Goal: Task Accomplishment & Management: Use online tool/utility

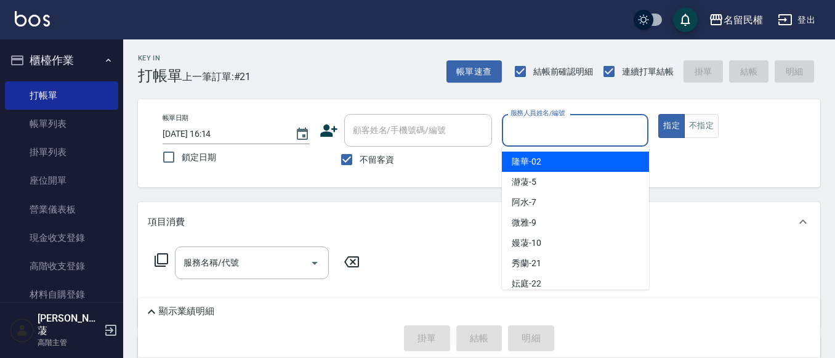
click at [605, 139] on input "服務人員姓名/編號" at bounding box center [575, 130] width 136 height 22
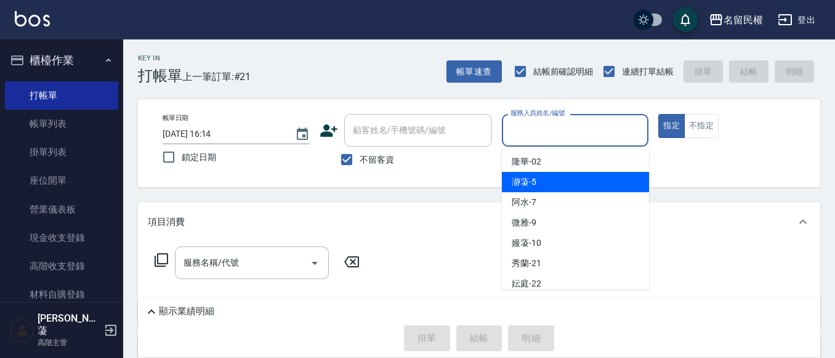
drag, startPoint x: 527, startPoint y: 177, endPoint x: 733, endPoint y: 145, distance: 208.6
click at [530, 177] on span "瀞蓤 -5" at bounding box center [524, 181] width 25 height 13
type input "瀞蓤-5"
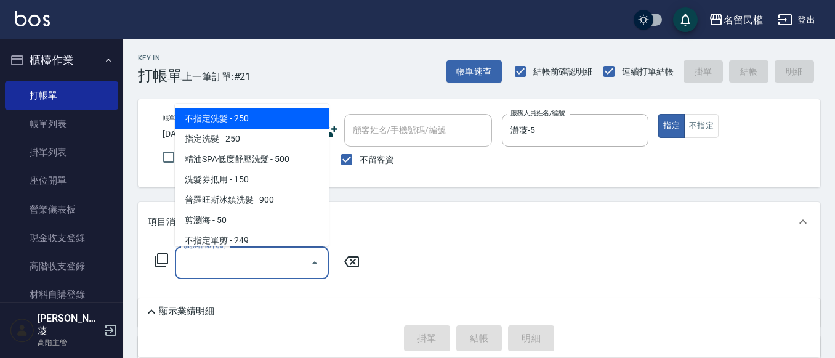
click at [250, 264] on input "服務名稱/代號" at bounding box center [242, 263] width 124 height 22
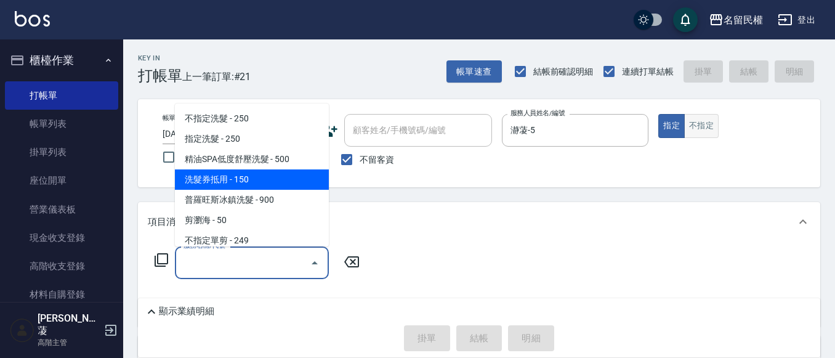
click at [697, 128] on button "不指定" at bounding box center [701, 126] width 34 height 24
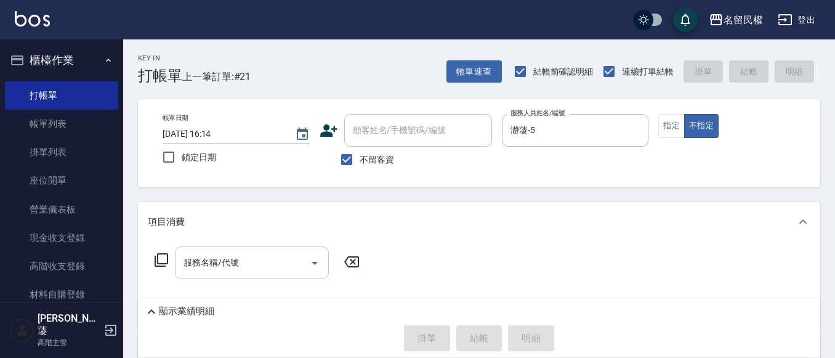
drag, startPoint x: 260, startPoint y: 278, endPoint x: 256, endPoint y: 249, distance: 29.2
click at [262, 269] on div "服務名稱/代號" at bounding box center [252, 262] width 154 height 33
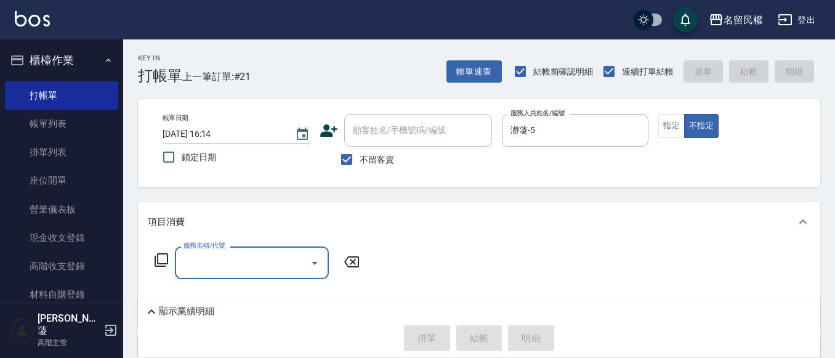
click at [239, 263] on input "服務名稱/代號" at bounding box center [242, 263] width 124 height 22
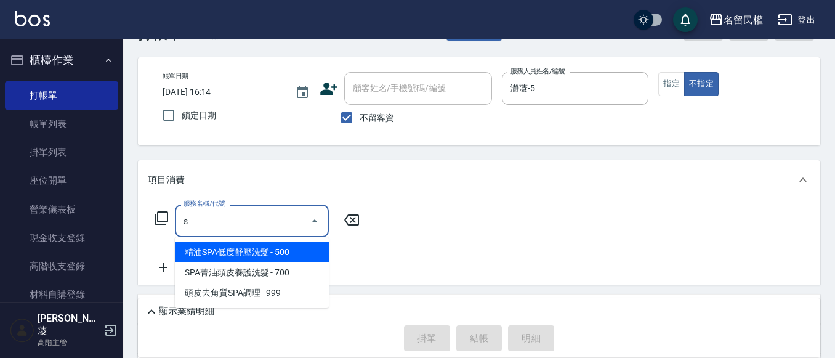
scroll to position [62, 0]
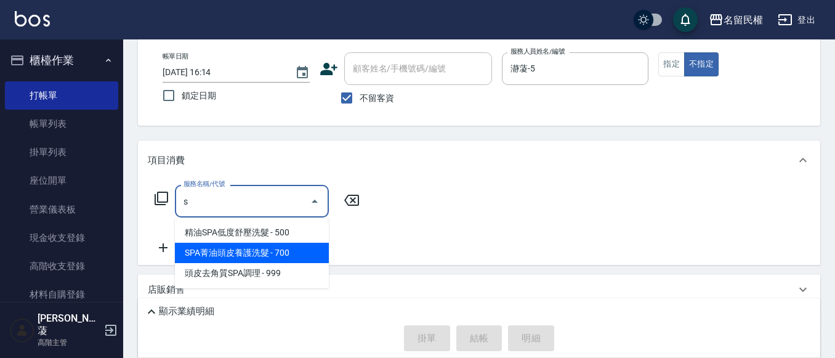
click at [283, 255] on span "SPA菁油頭皮養護洗髮 - 700" at bounding box center [252, 253] width 154 height 20
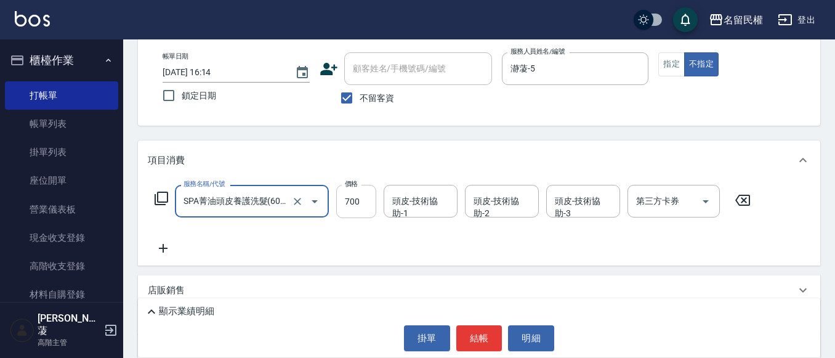
type input "SPA菁油頭皮養護洗髮(604)"
click at [353, 206] on input "700" at bounding box center [356, 201] width 40 height 33
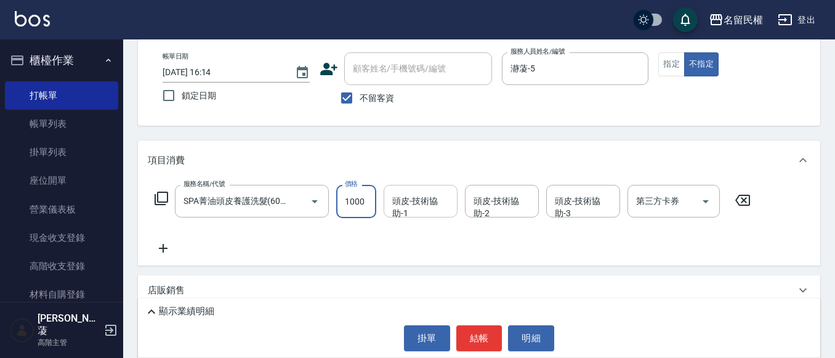
type input "1000"
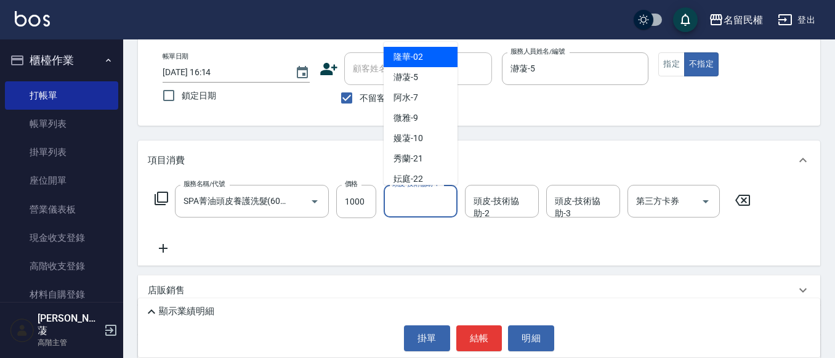
click at [418, 206] on input "頭皮-技術協助-1" at bounding box center [420, 201] width 63 height 22
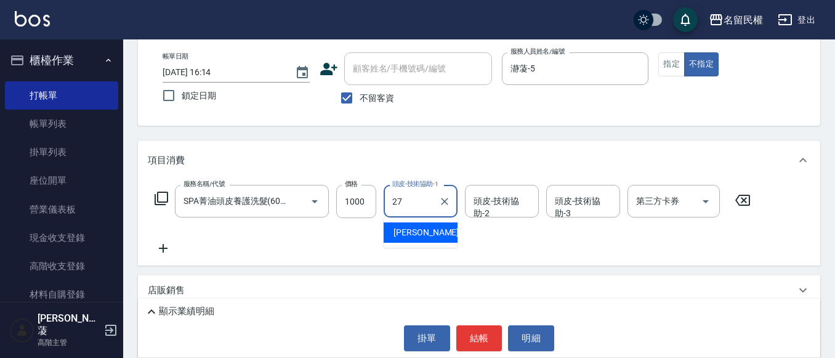
type input "[PERSON_NAME]-27"
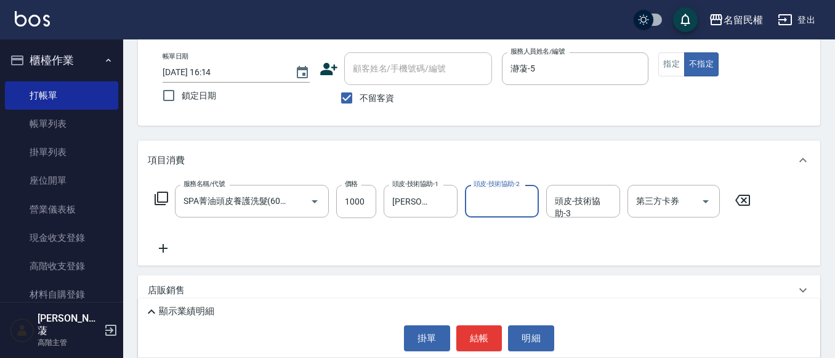
click at [168, 247] on icon at bounding box center [163, 248] width 31 height 15
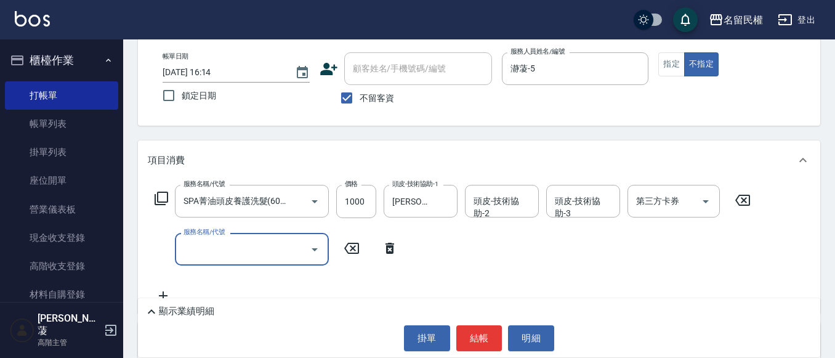
scroll to position [0, 0]
click at [243, 260] on input "服務名稱/代號" at bounding box center [242, 249] width 124 height 22
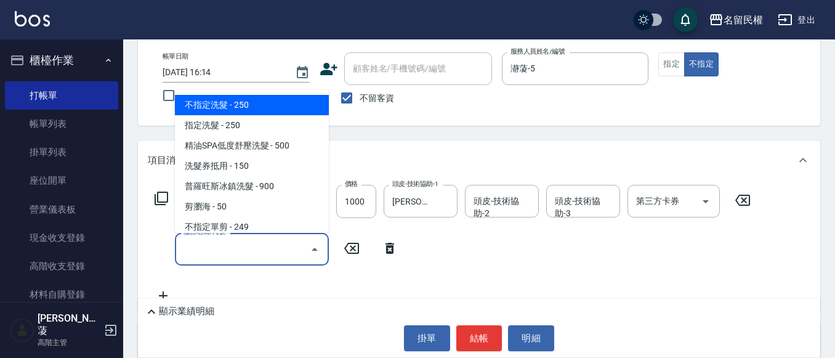
click at [231, 111] on span "不指定洗髮 - 250" at bounding box center [252, 105] width 154 height 20
type input "不指定洗髮(101)"
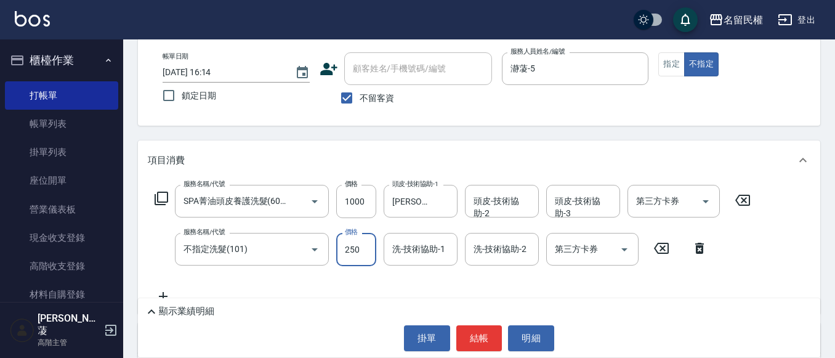
click at [368, 244] on input "250" at bounding box center [356, 249] width 40 height 33
type input "300"
click at [420, 252] on input "洗-技術協助-1" at bounding box center [420, 249] width 63 height 22
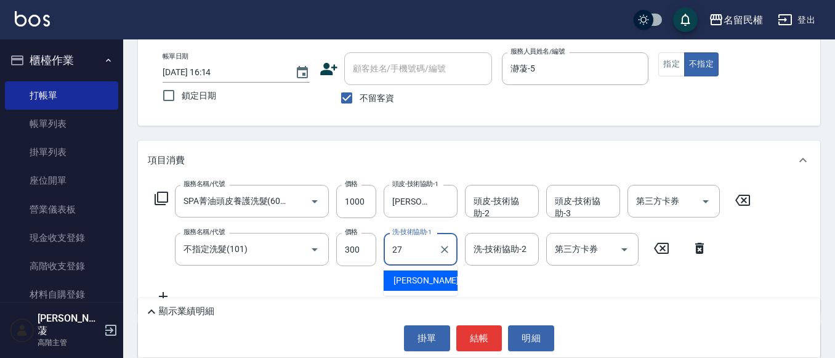
type input "[PERSON_NAME]-27"
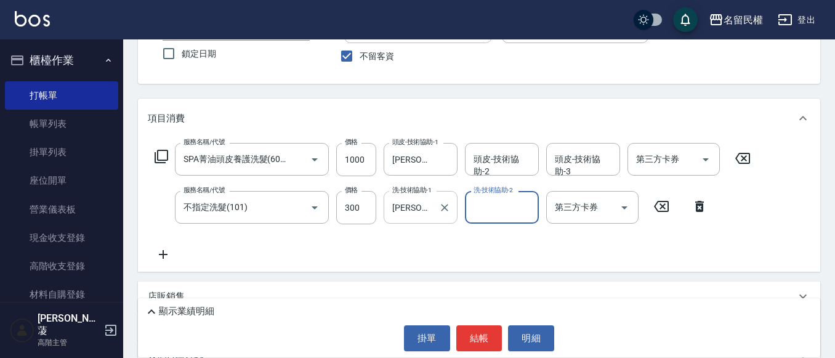
scroll to position [123, 0]
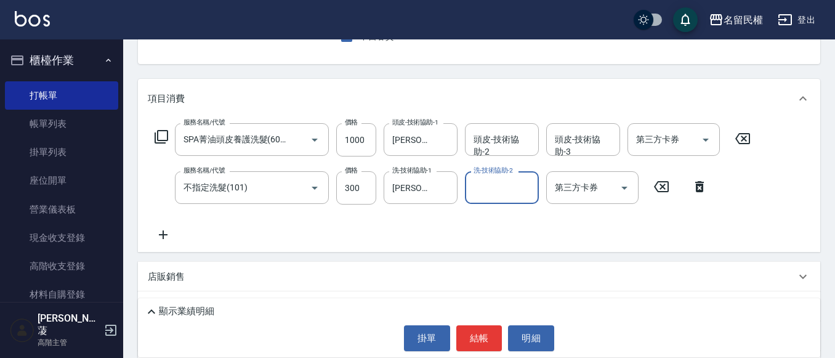
click at [162, 233] on icon at bounding box center [163, 234] width 31 height 15
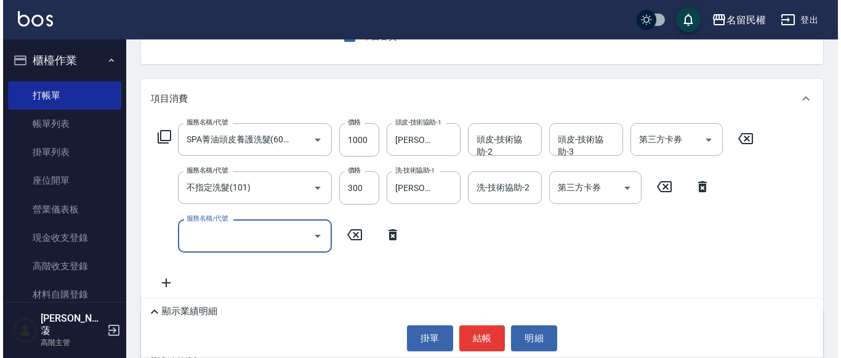
scroll to position [0, 0]
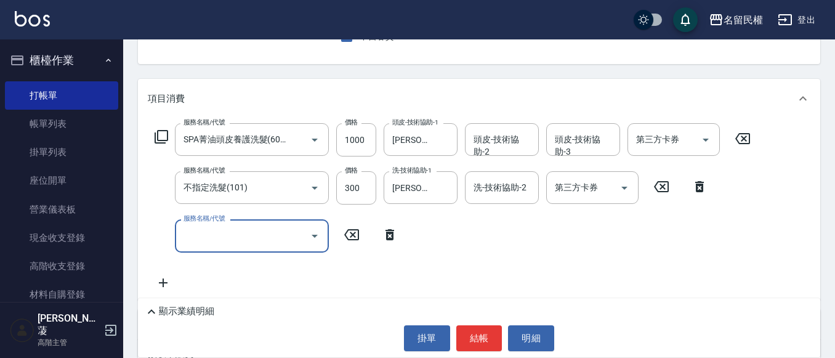
click at [216, 230] on input "服務名稱/代號" at bounding box center [242, 236] width 124 height 22
type input "[PERSON_NAME](701)"
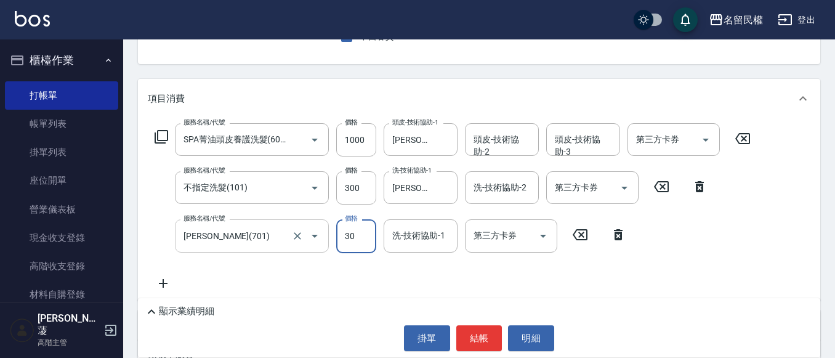
type input "30"
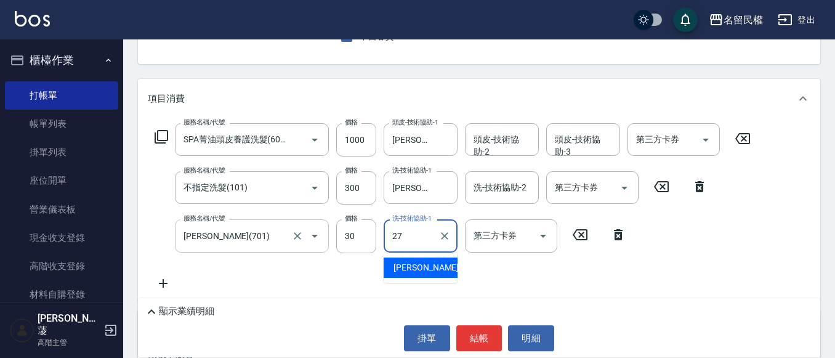
type input "[PERSON_NAME]-27"
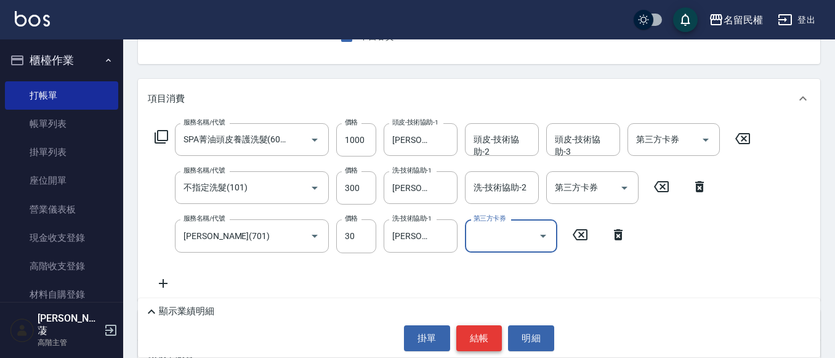
click at [467, 334] on button "結帳" at bounding box center [479, 338] width 46 height 26
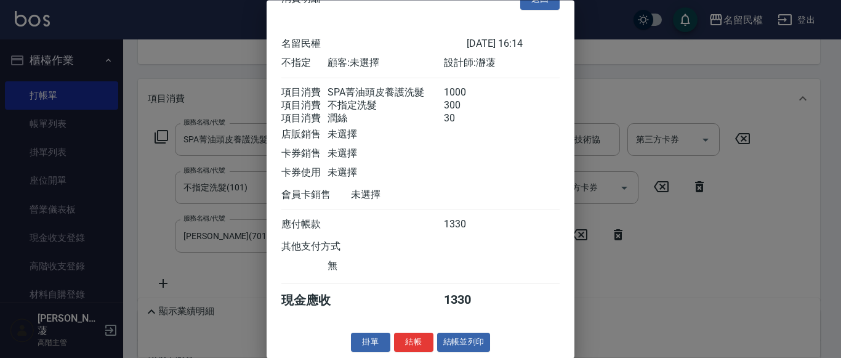
scroll to position [46, 0]
click at [413, 336] on button "結帳" at bounding box center [413, 342] width 39 height 19
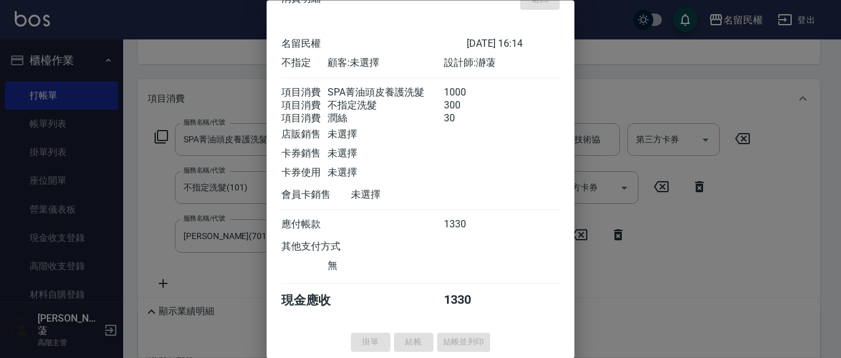
type input "[DATE] 16:47"
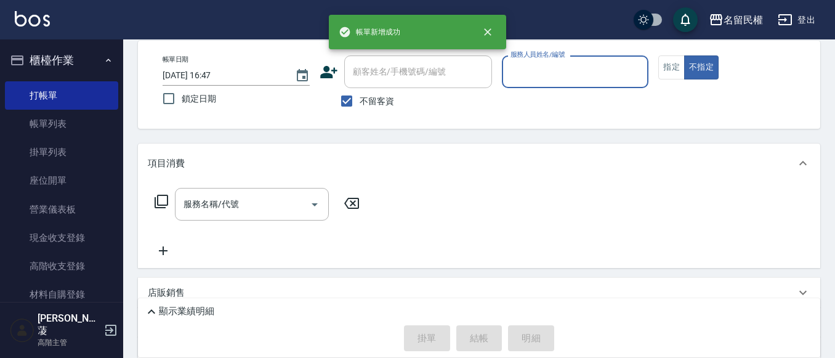
scroll to position [0, 0]
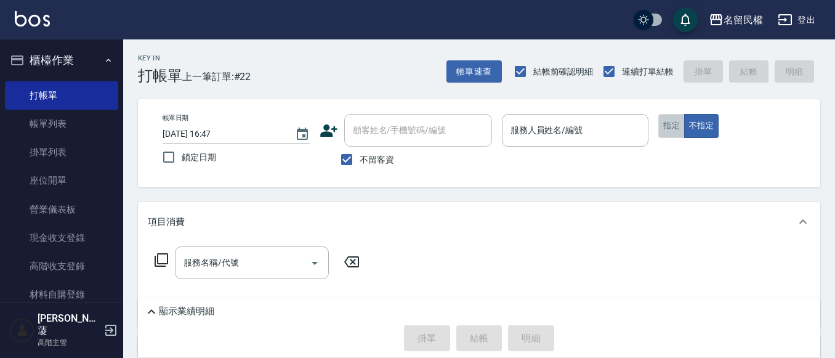
click at [680, 127] on button "指定" at bounding box center [671, 126] width 26 height 24
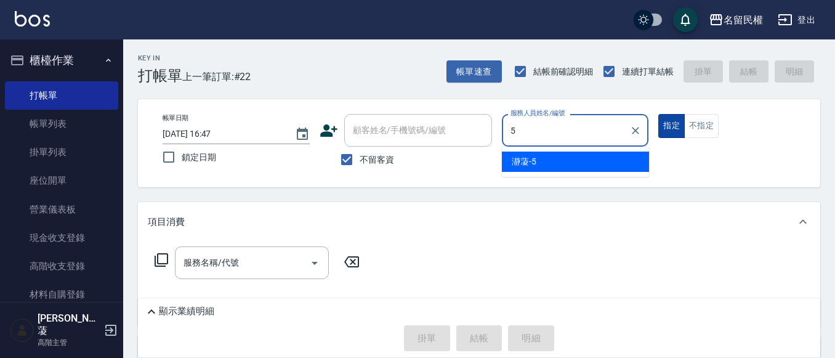
type input "瀞蓤-5"
type button "true"
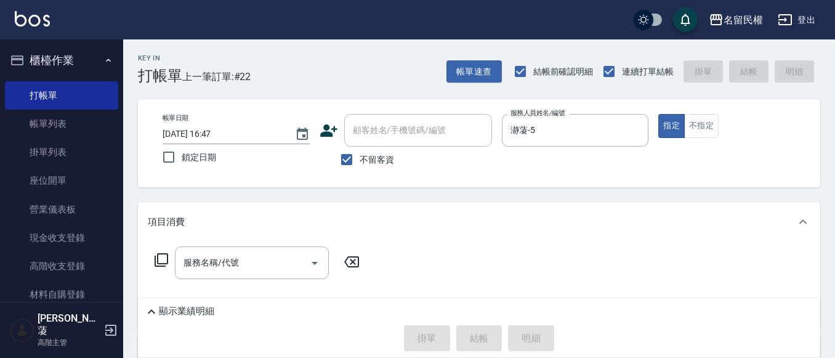
click at [223, 267] on input "服務名稱/代號" at bounding box center [242, 263] width 124 height 22
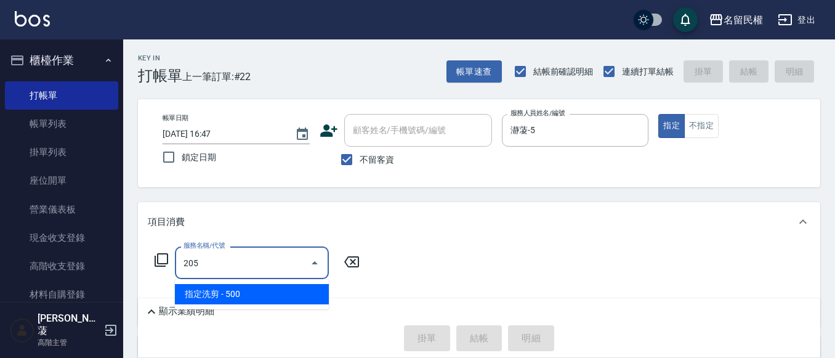
type input "指定洗剪(205)"
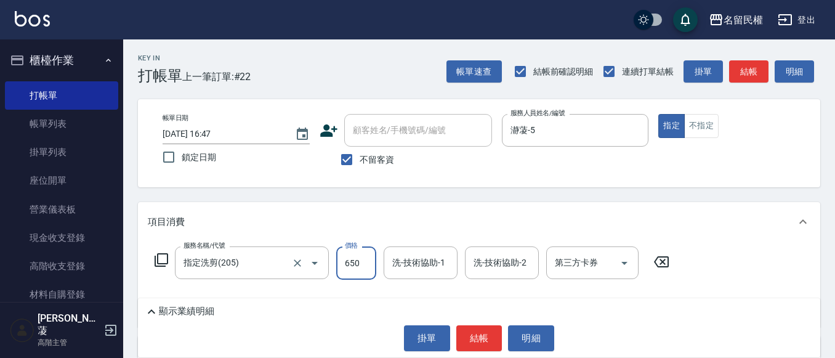
type input "650"
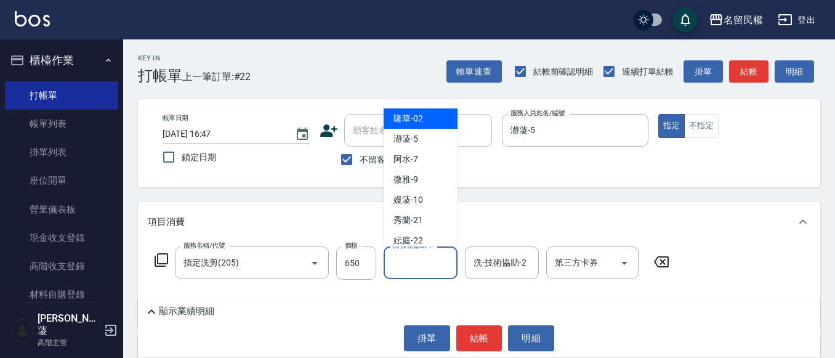
click at [410, 252] on div "洗-技術協助-1 洗-技術協助-1" at bounding box center [421, 262] width 74 height 33
type input "阿水-7"
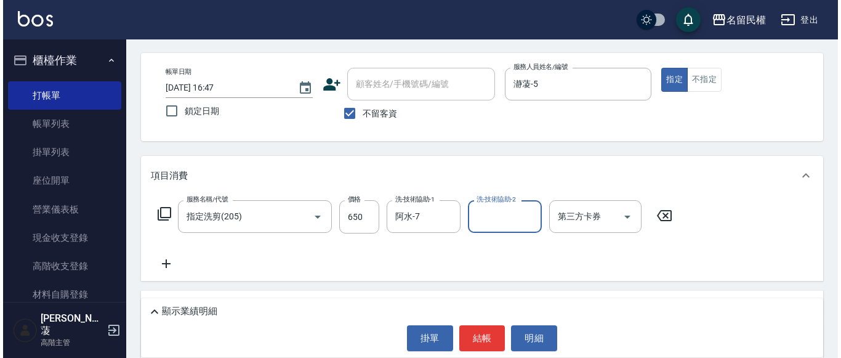
scroll to position [123, 0]
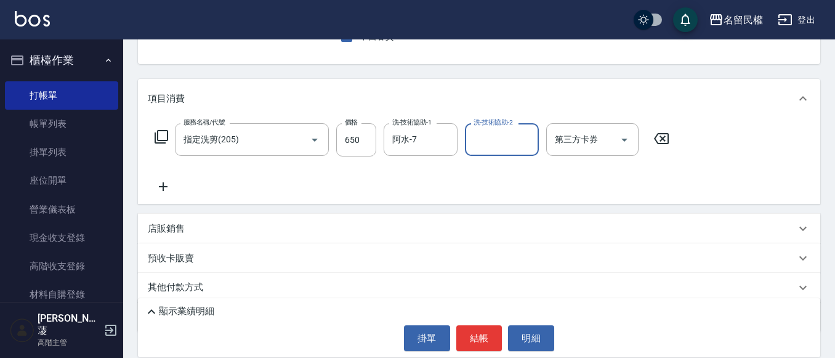
click at [161, 182] on icon at bounding box center [163, 186] width 31 height 15
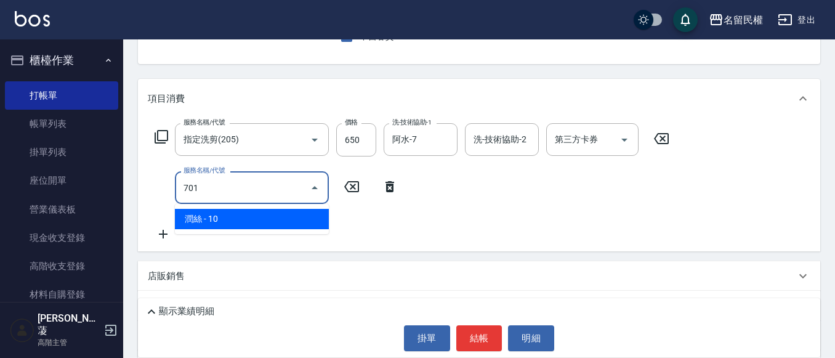
type input "[PERSON_NAME](701)"
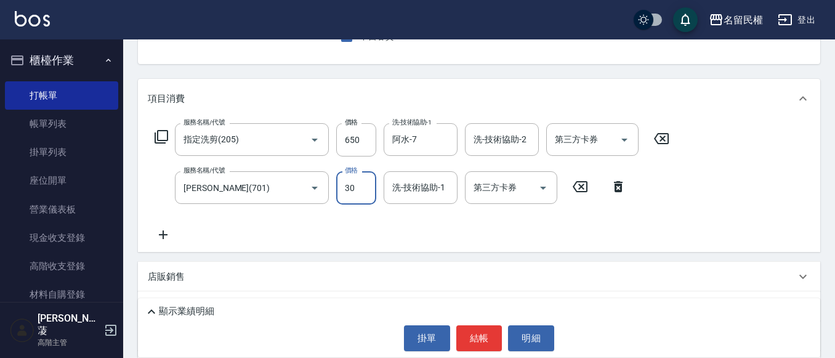
type input "30"
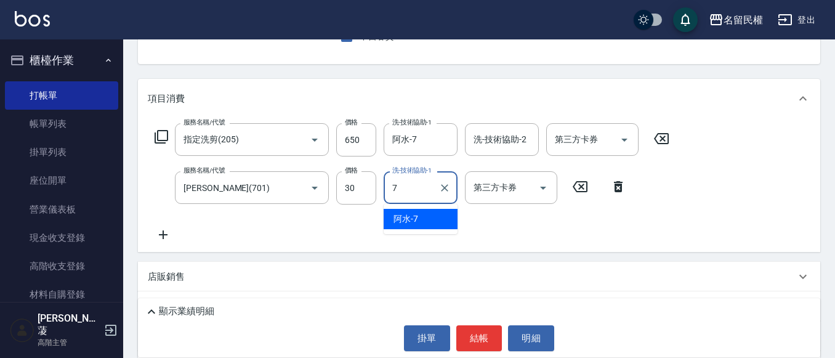
type input "阿水-7"
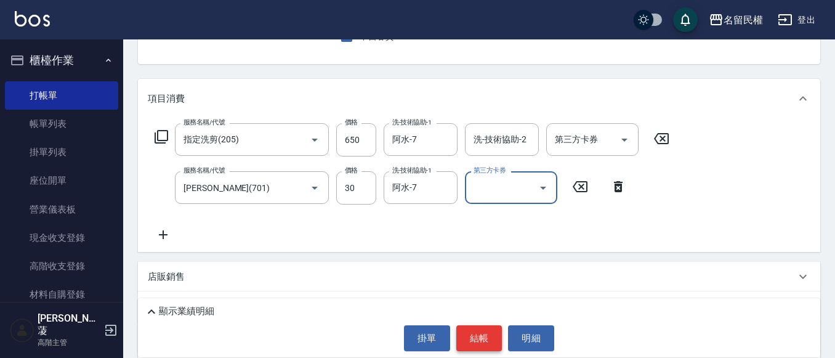
click at [473, 337] on button "結帳" at bounding box center [479, 338] width 46 height 26
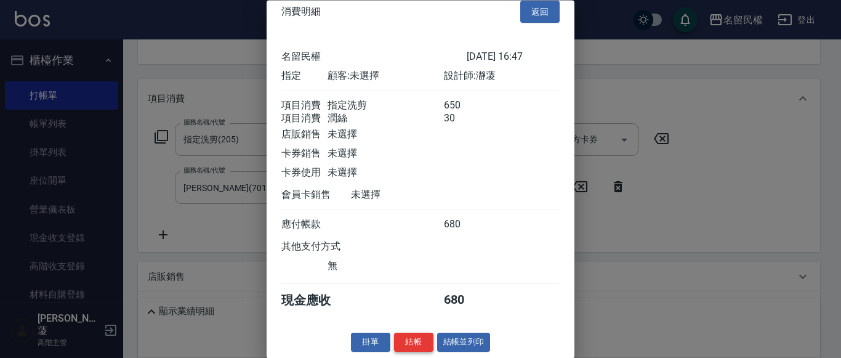
scroll to position [31, 0]
click at [420, 340] on button "結帳" at bounding box center [413, 342] width 39 height 19
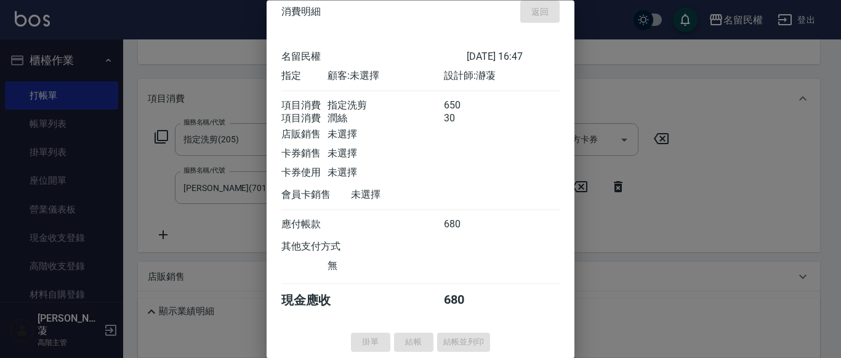
type input "[DATE] 17:08"
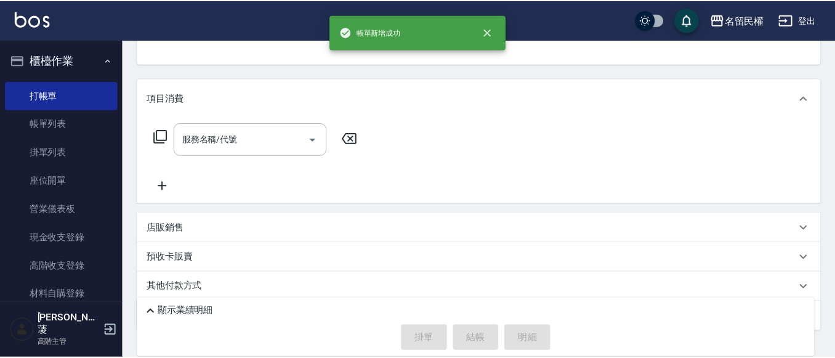
scroll to position [119, 0]
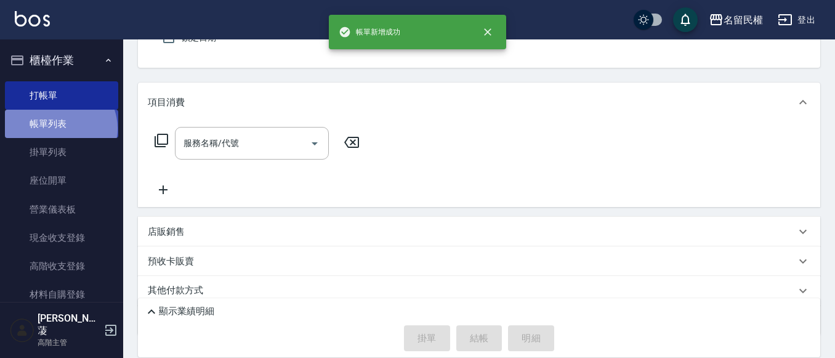
drag, startPoint x: 59, startPoint y: 129, endPoint x: 65, endPoint y: 131, distance: 6.6
click at [59, 129] on link "帳單列表" at bounding box center [61, 124] width 113 height 28
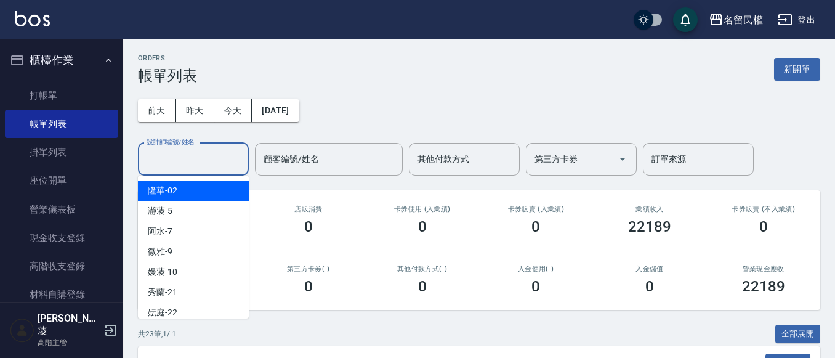
click at [210, 155] on input "設計師編號/姓名" at bounding box center [193, 159] width 100 height 22
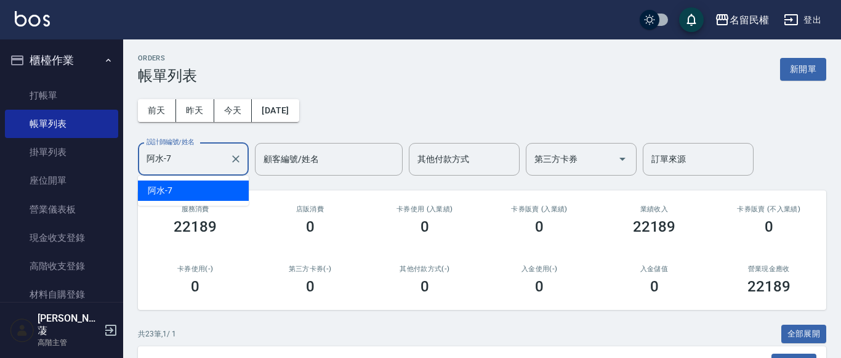
type input "阿水-7"
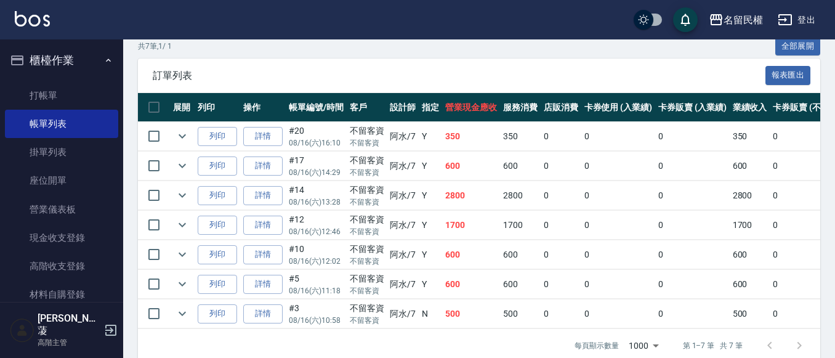
scroll to position [316, 0]
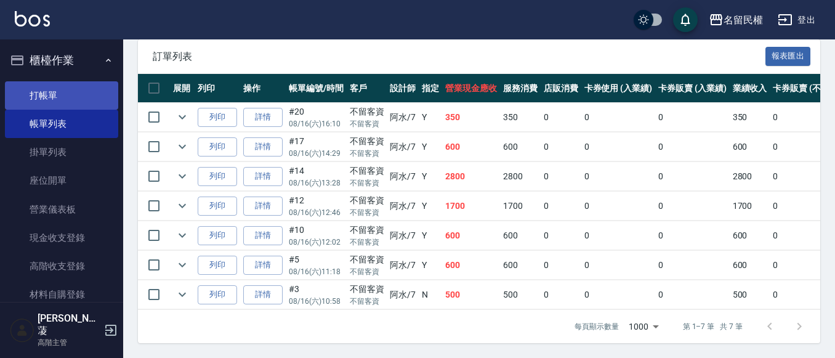
click at [38, 86] on link "打帳單" at bounding box center [61, 95] width 113 height 28
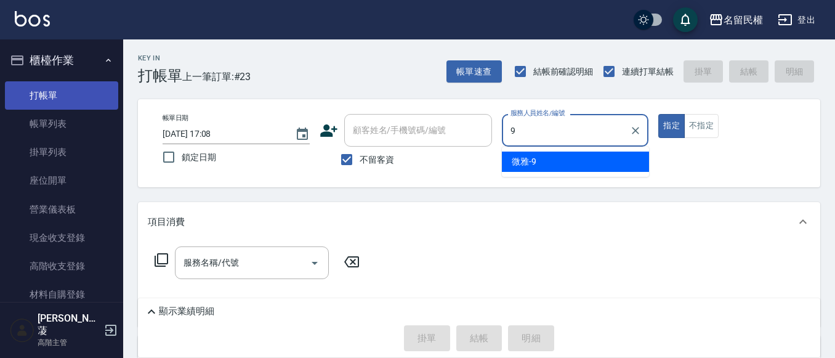
type input "微雅-9"
type button "true"
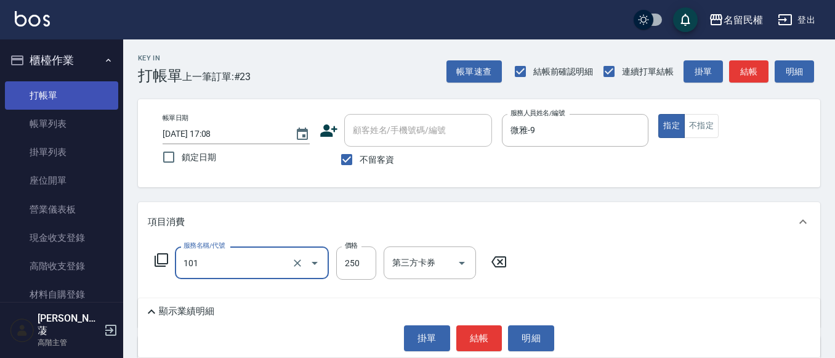
type input "不指定洗髮(101)"
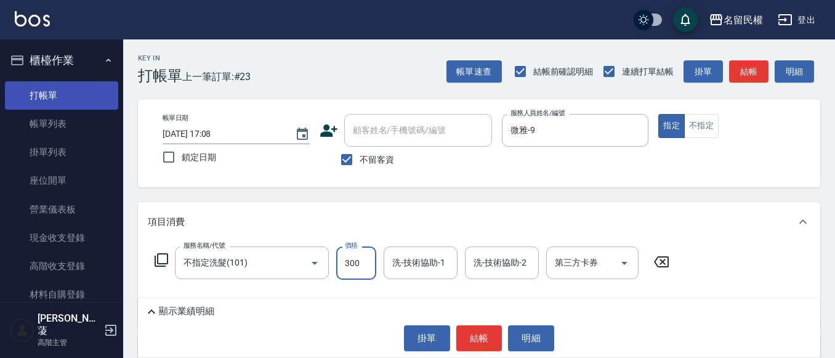
type input "300"
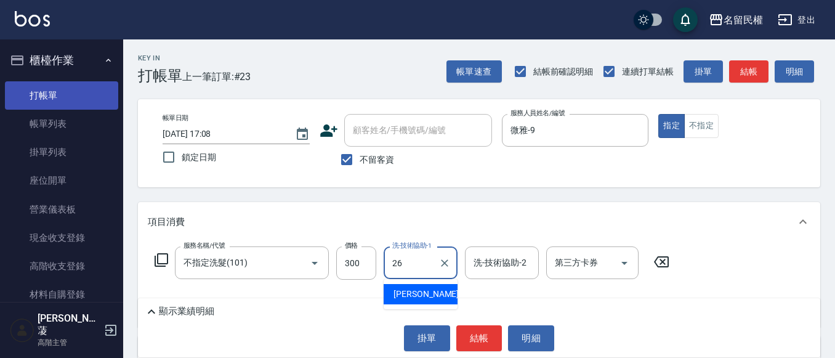
type input "沅莘-26"
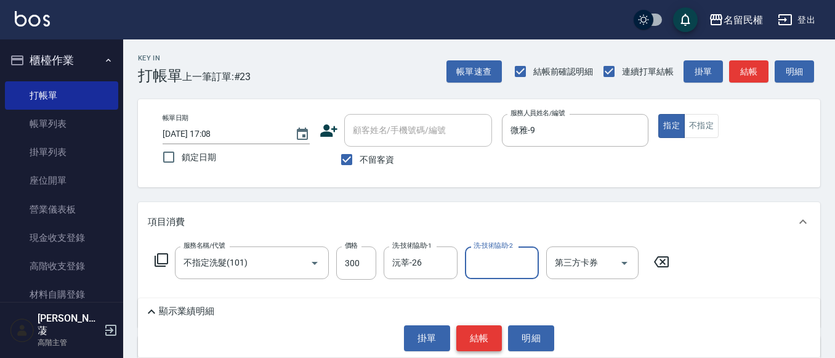
click at [470, 333] on button "結帳" at bounding box center [479, 338] width 46 height 26
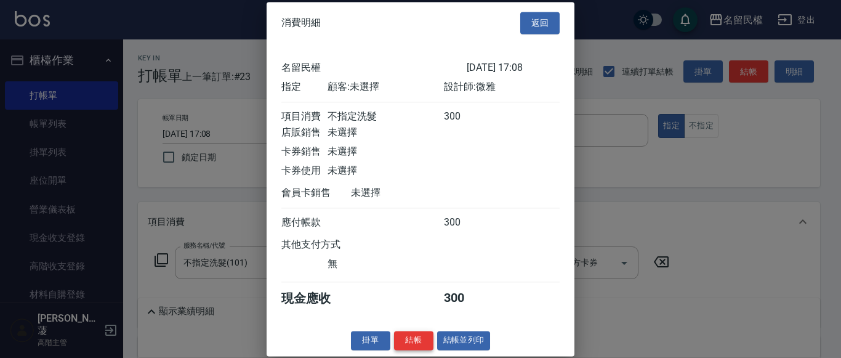
click at [403, 348] on button "結帳" at bounding box center [413, 340] width 39 height 19
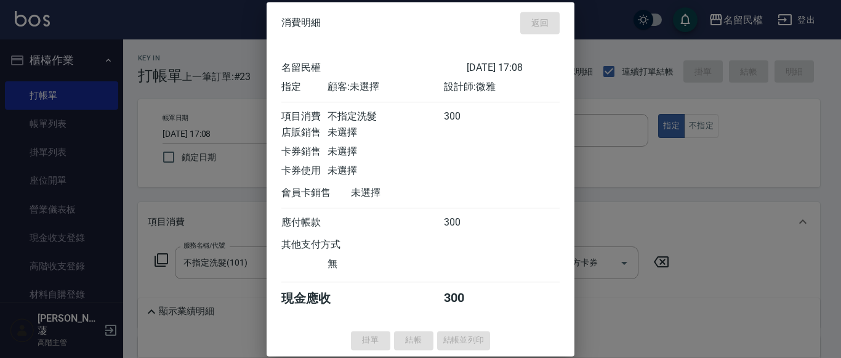
type input "[DATE] 17:13"
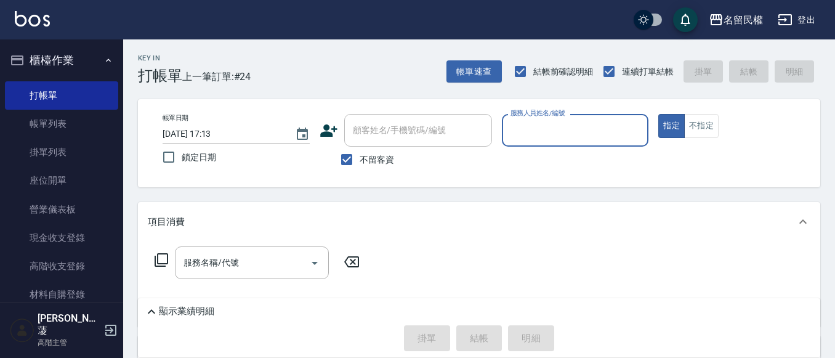
drag, startPoint x: 569, startPoint y: 118, endPoint x: 563, endPoint y: 136, distance: 19.7
click at [565, 133] on div "帳單日期 [DATE] 17:13 鎖定日期 顧客姓名/手機號碼/編號 顧客姓名/手機號碼/編號 不留客資 服務人員姓名/編號 服務人員姓名/編號 指定 不指定" at bounding box center [479, 143] width 682 height 88
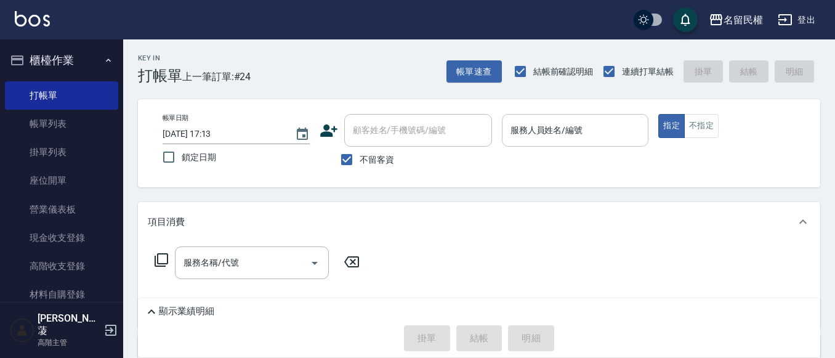
click at [561, 137] on input "服務人員姓名/編號" at bounding box center [575, 130] width 136 height 22
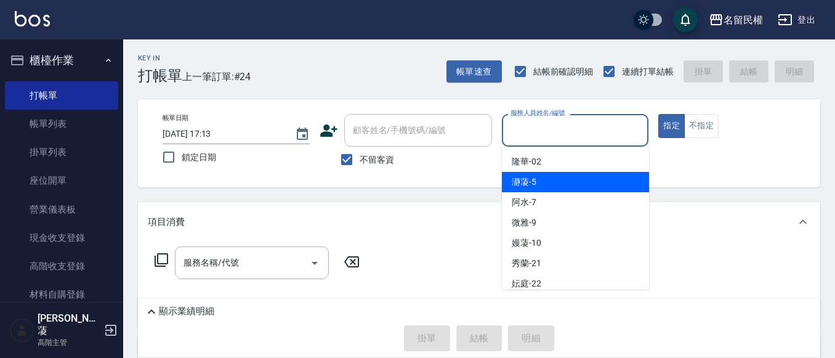
click at [539, 184] on div "瀞蓤 -5" at bounding box center [575, 182] width 147 height 20
type input "瀞蓤-5"
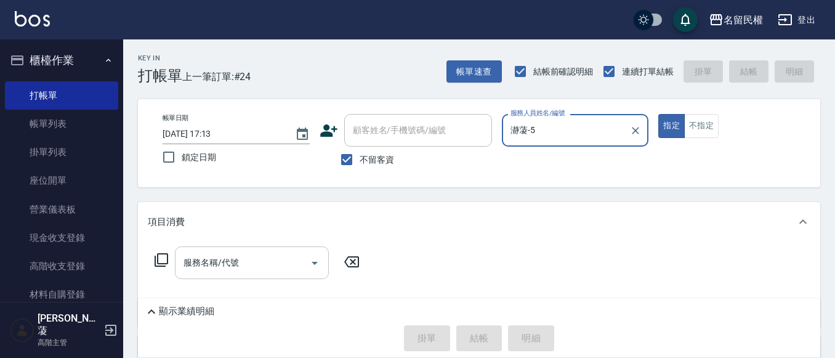
click at [246, 275] on div "服務名稱/代號" at bounding box center [252, 262] width 154 height 33
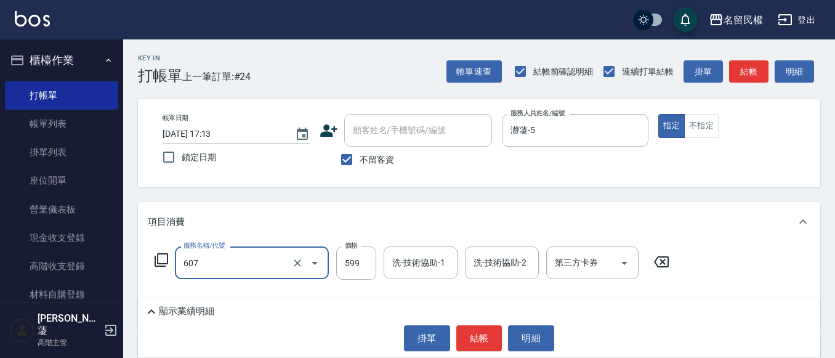
type input "[PERSON_NAME]頭皮冰鎮舒活洗髮(607)"
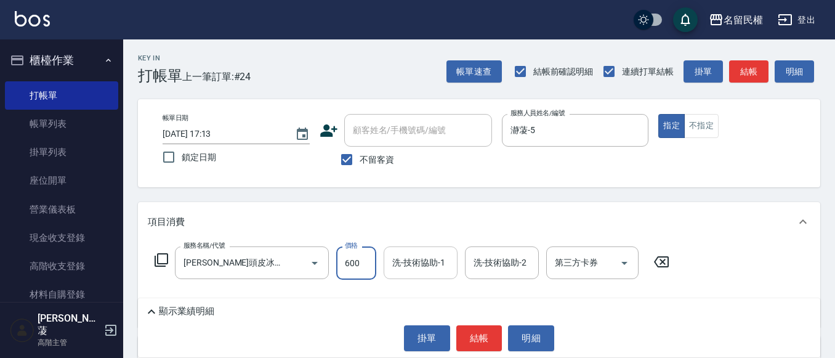
type input "600"
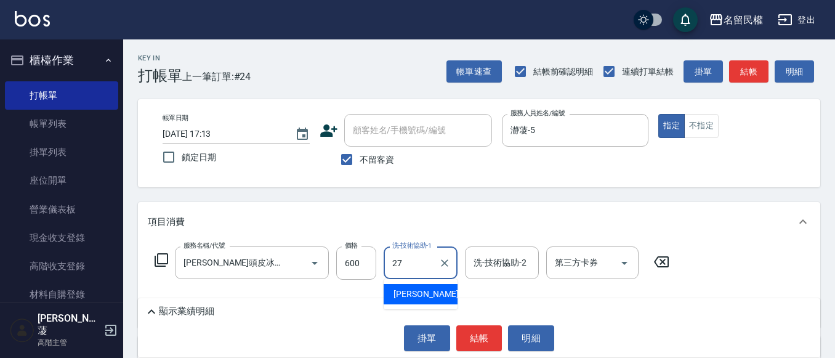
type input "[PERSON_NAME]-27"
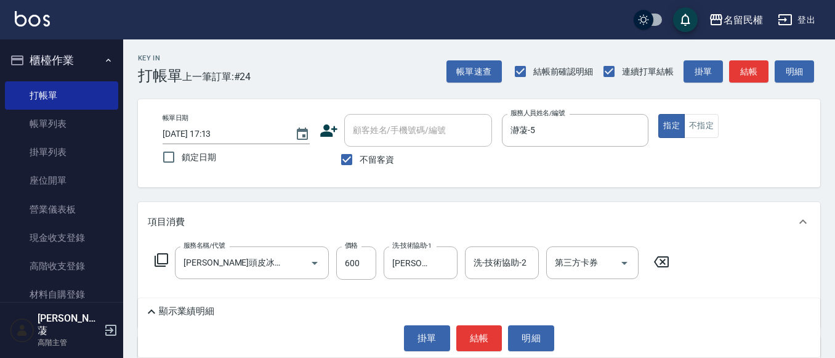
click at [495, 192] on div "Key In 打帳單 上一筆訂單:#24 帳單速查 結帳前確認明細 連續打單結帳 掛單 結帳 明細 帳單日期 [DATE] 17:13 鎖定日期 顧客姓名/手…" at bounding box center [479, 280] width 712 height 483
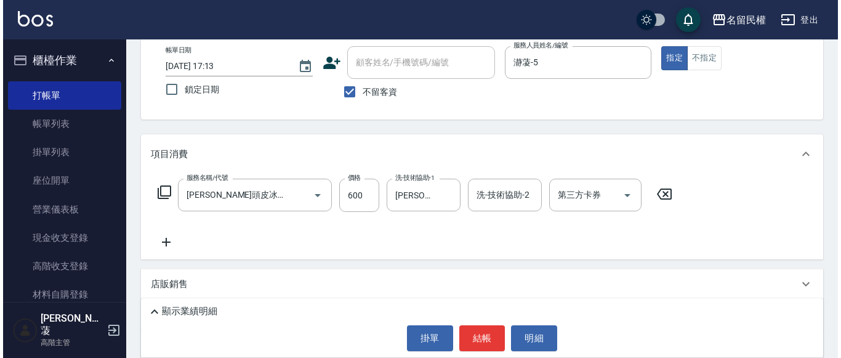
scroll to position [123, 0]
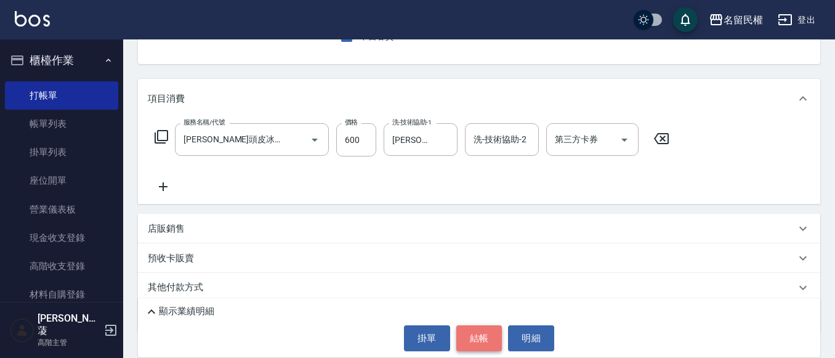
click at [475, 338] on button "結帳" at bounding box center [479, 338] width 46 height 26
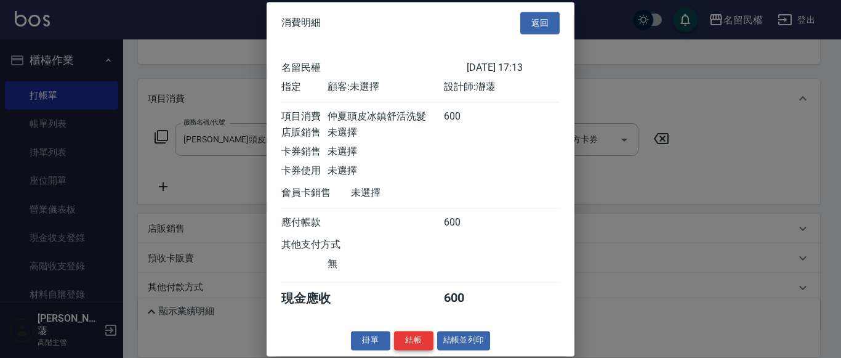
scroll to position [16, 0]
click at [425, 342] on button "結帳" at bounding box center [413, 340] width 39 height 19
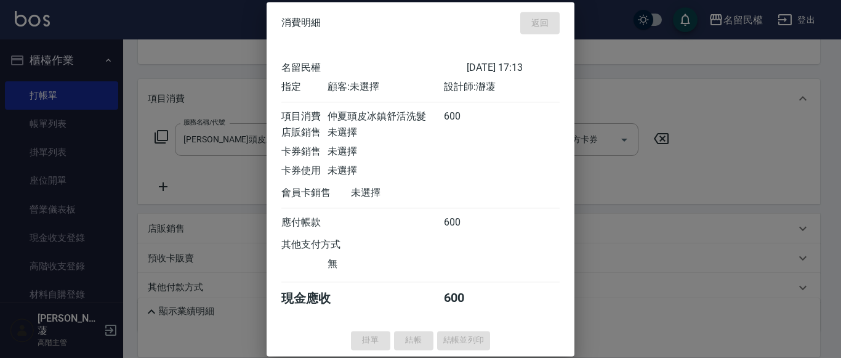
type input "[DATE] 17:17"
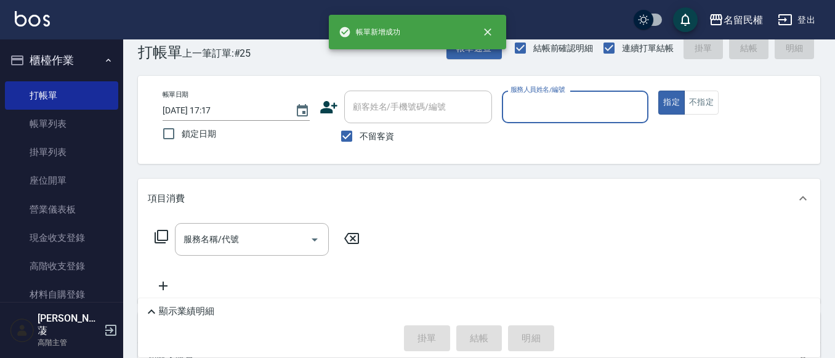
scroll to position [0, 0]
